Goal: Task Accomplishment & Management: Manage account settings

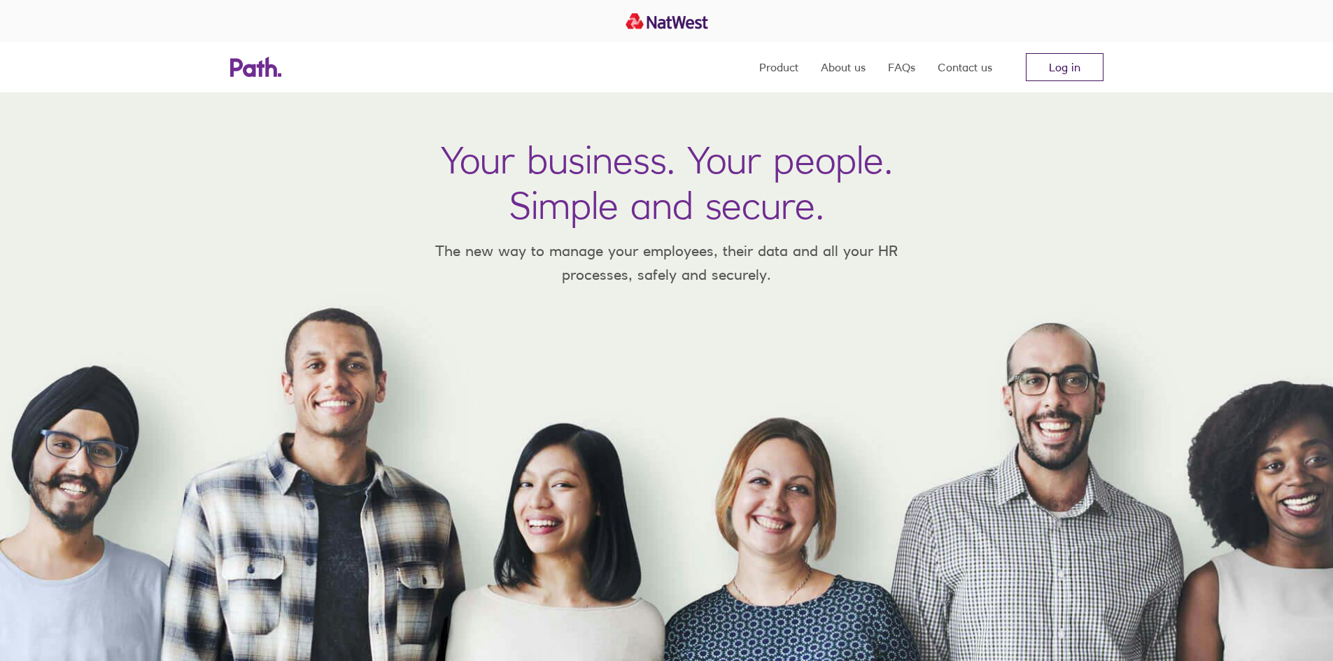
click at [1063, 69] on link "Log in" at bounding box center [1065, 67] width 78 height 28
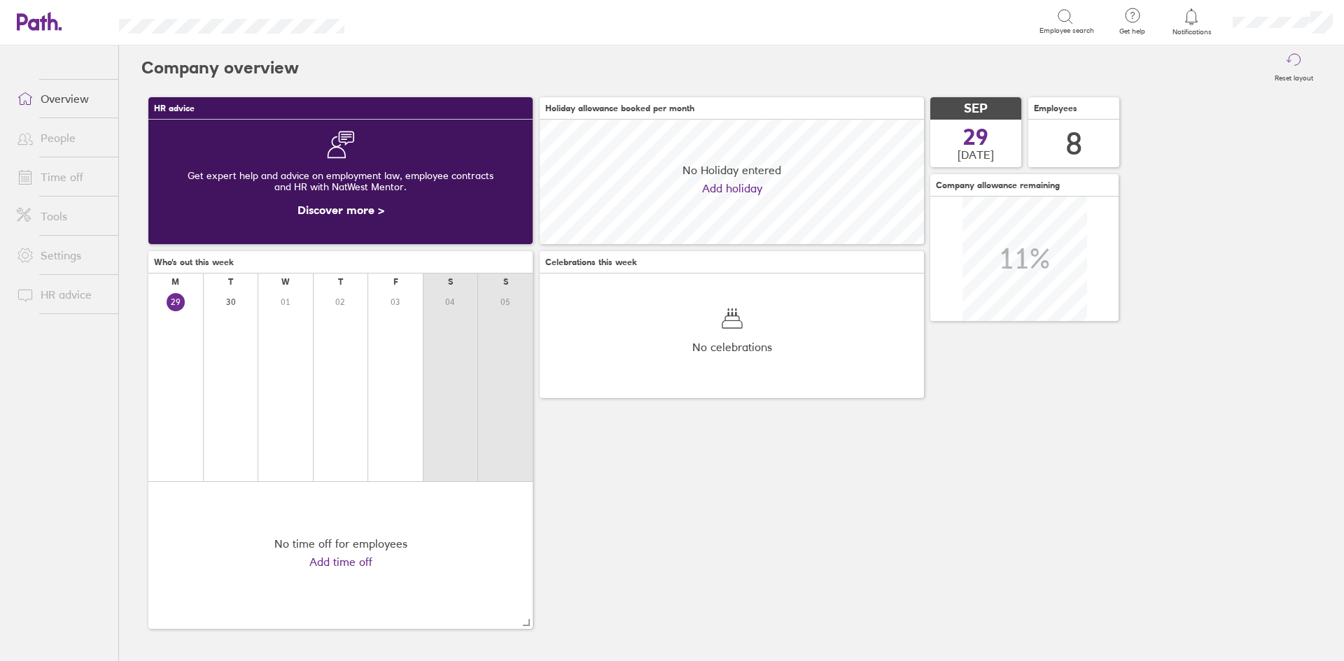
scroll to position [125, 384]
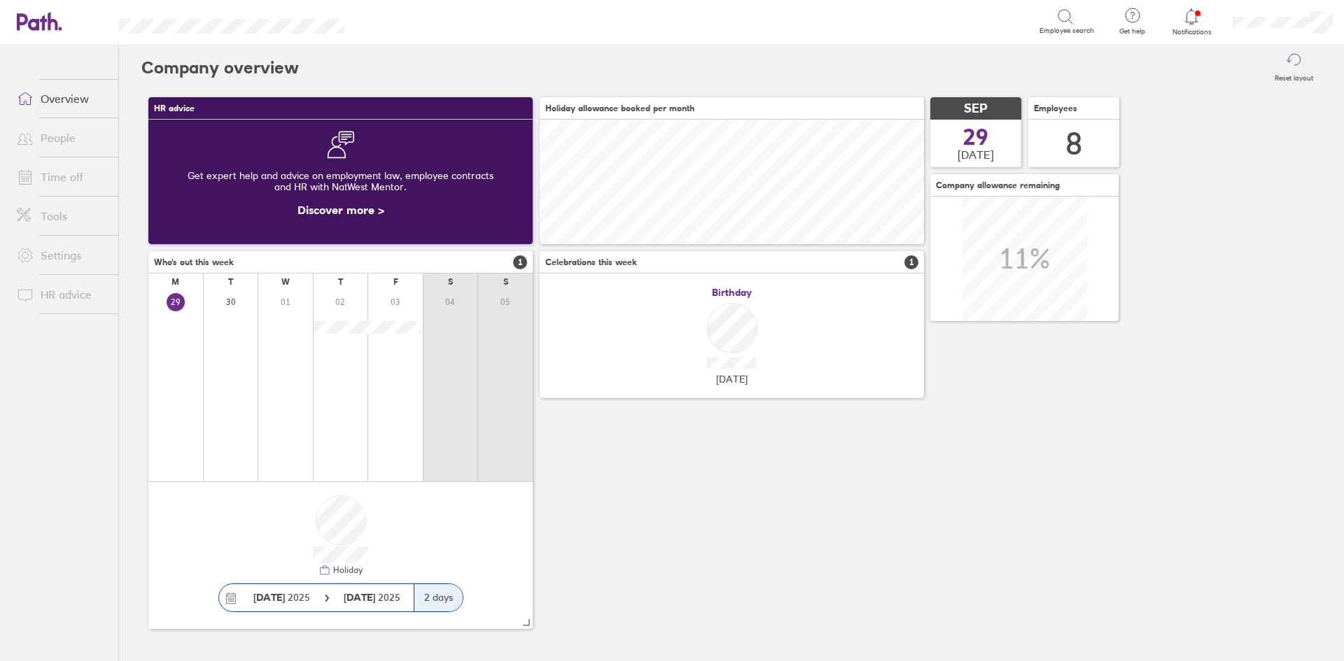
click at [57, 171] on link "Time off" at bounding box center [62, 177] width 113 height 28
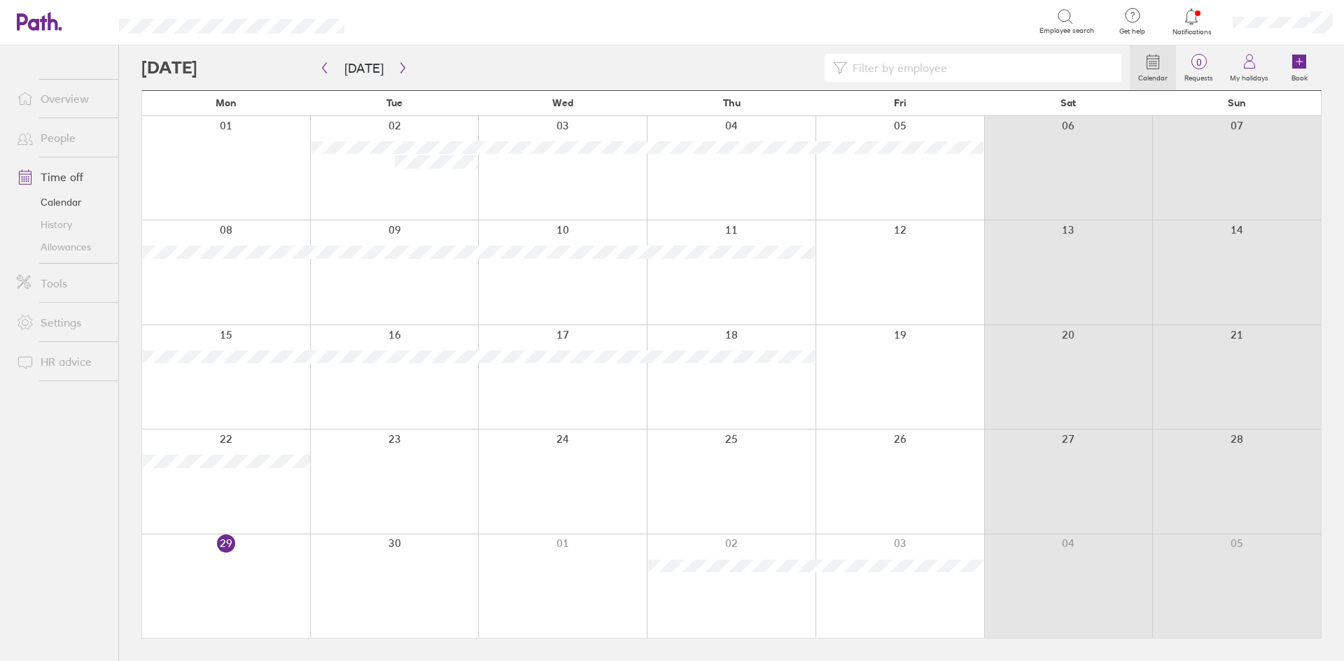
click at [66, 248] on link "Allowances" at bounding box center [62, 247] width 113 height 22
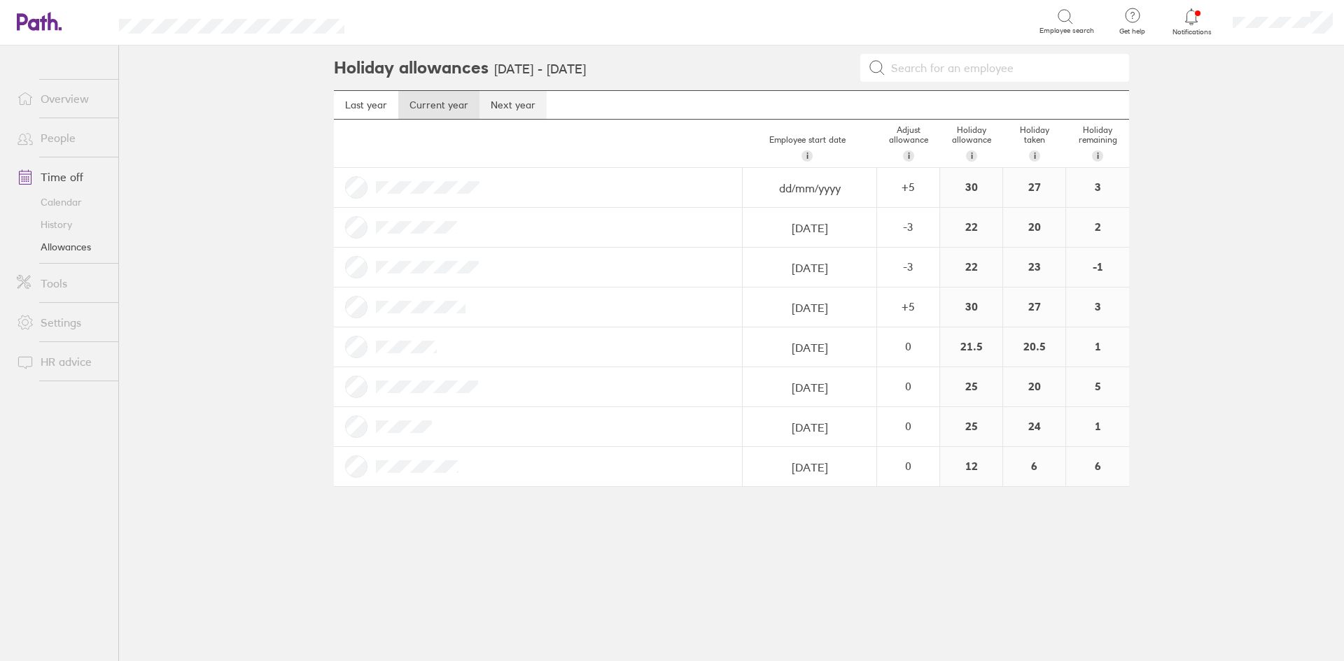
click at [514, 110] on link "Next year" at bounding box center [512, 105] width 67 height 28
click at [63, 97] on link "Overview" at bounding box center [62, 99] width 113 height 28
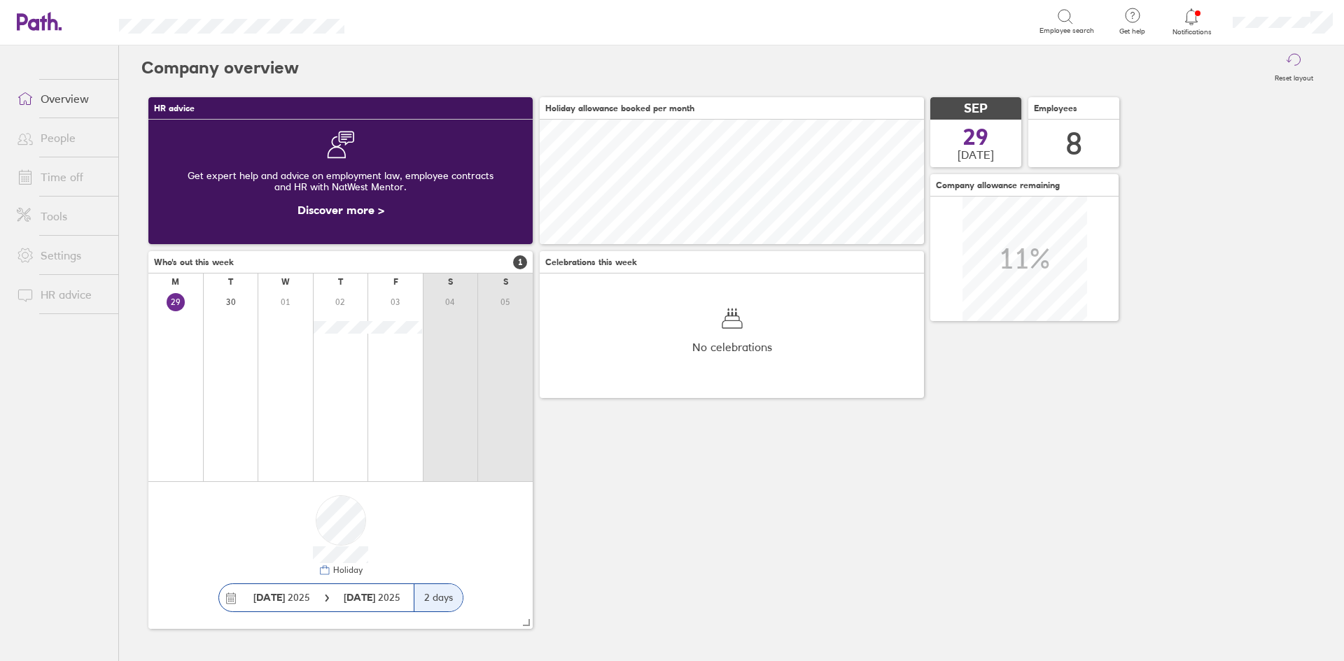
scroll to position [125, 384]
click at [1193, 24] on icon at bounding box center [1191, 16] width 12 height 16
